Goal: Task Accomplishment & Management: Manage account settings

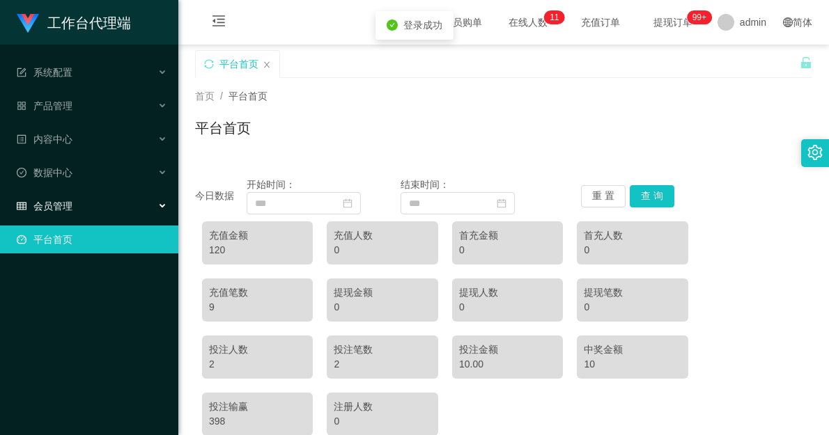
click at [114, 211] on div "会员管理" at bounding box center [89, 206] width 178 height 28
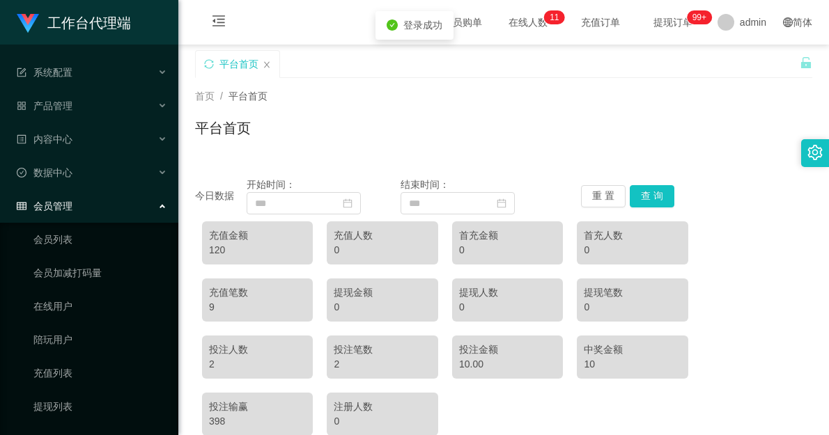
scroll to position [77, 0]
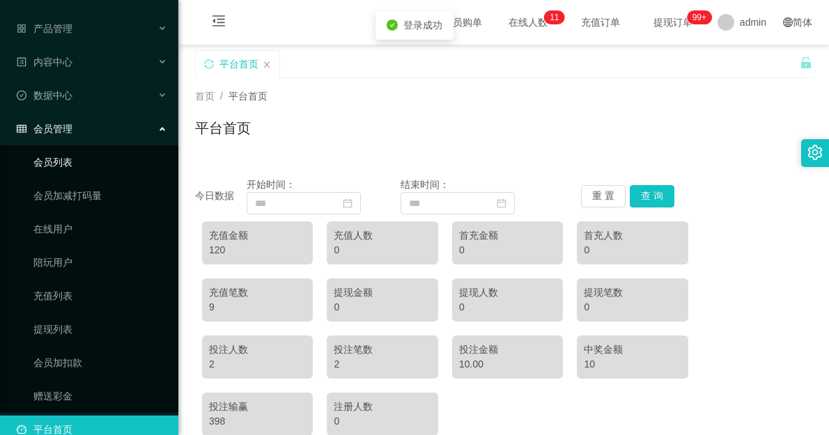
click at [59, 164] on link "会员列表" at bounding box center [100, 162] width 134 height 28
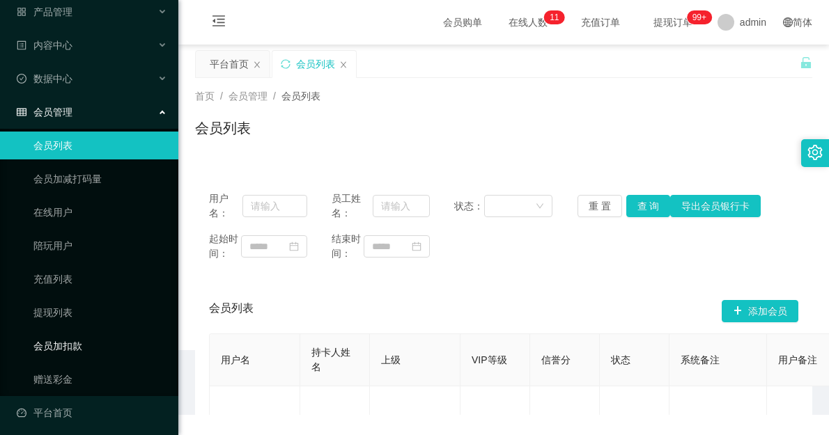
scroll to position [99, 0]
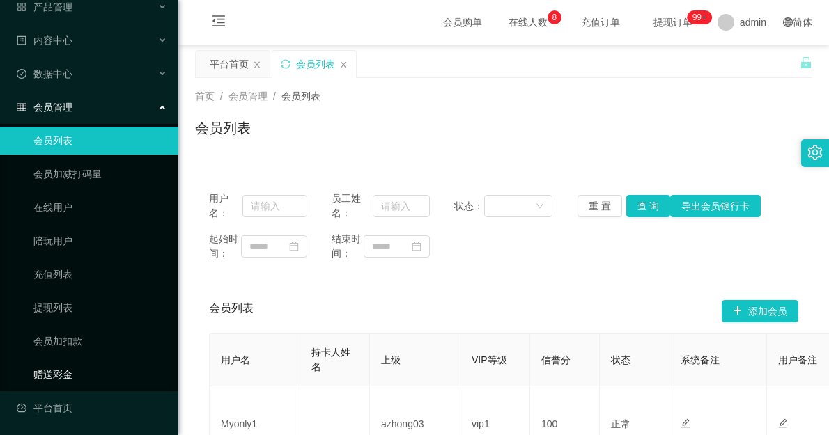
click at [61, 371] on link "赠送彩金" at bounding box center [100, 375] width 134 height 28
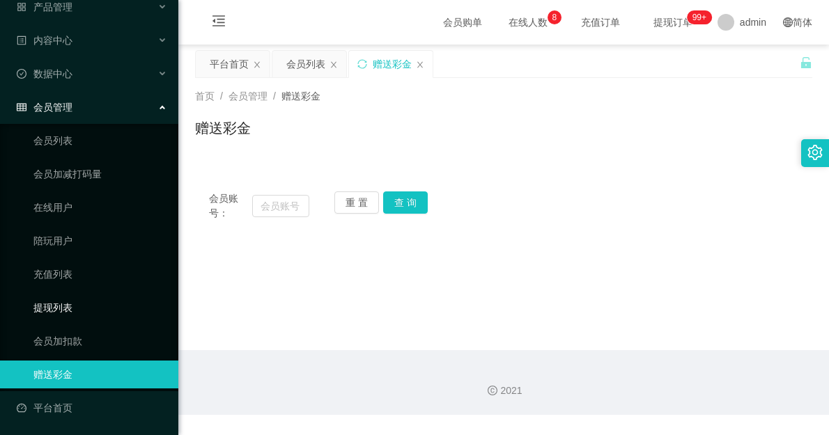
click at [56, 309] on link "提现列表" at bounding box center [100, 308] width 134 height 28
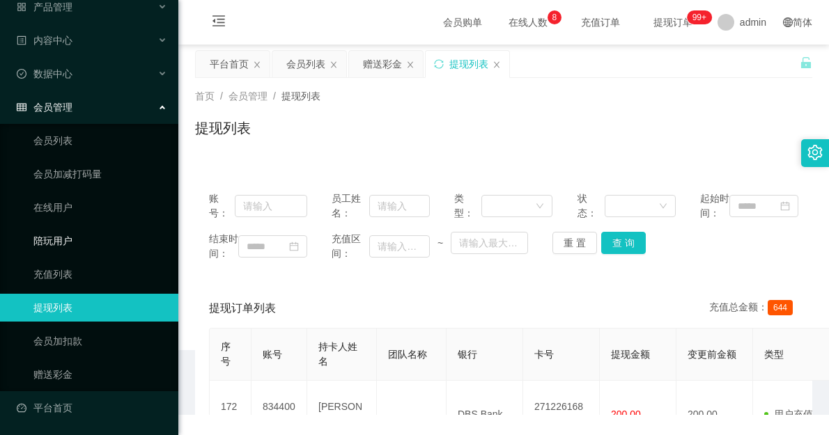
scroll to position [22, 0]
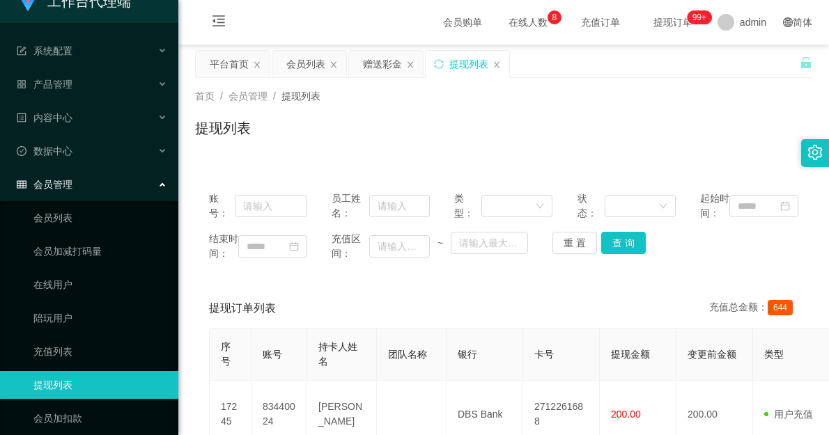
click at [72, 187] on span "会员管理" at bounding box center [45, 184] width 56 height 11
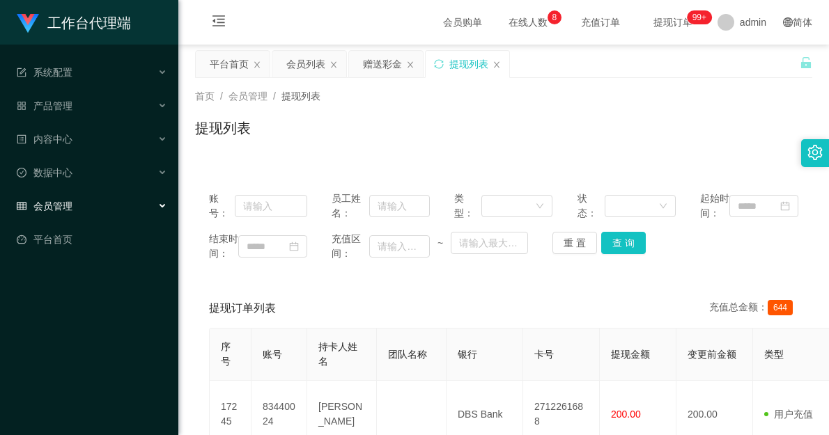
scroll to position [0, 0]
click at [95, 68] on div "系统配置" at bounding box center [89, 73] width 178 height 28
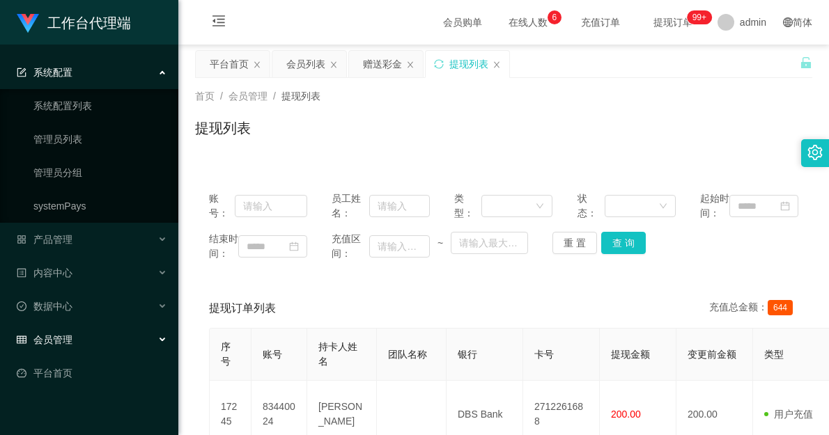
click at [77, 73] on div "系统配置" at bounding box center [89, 73] width 178 height 28
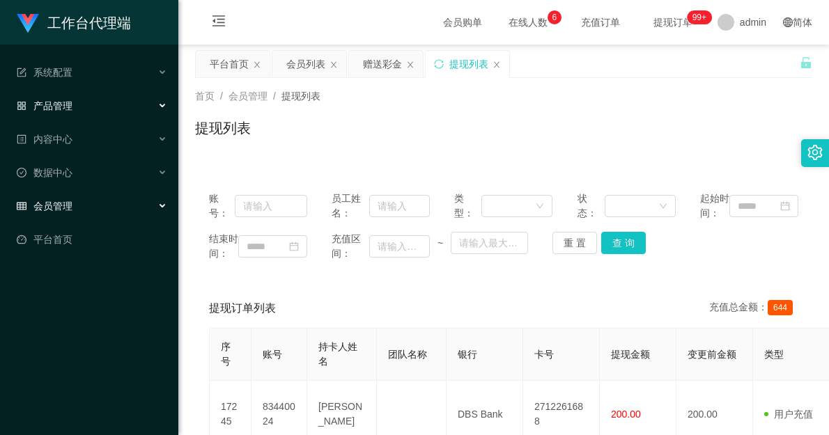
click at [79, 109] on div "产品管理" at bounding box center [89, 106] width 178 height 28
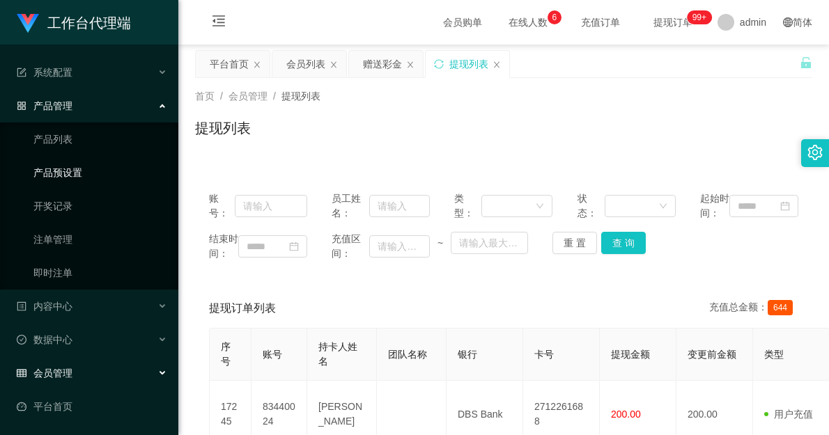
click at [66, 167] on link "产品预设置" at bounding box center [100, 173] width 134 height 28
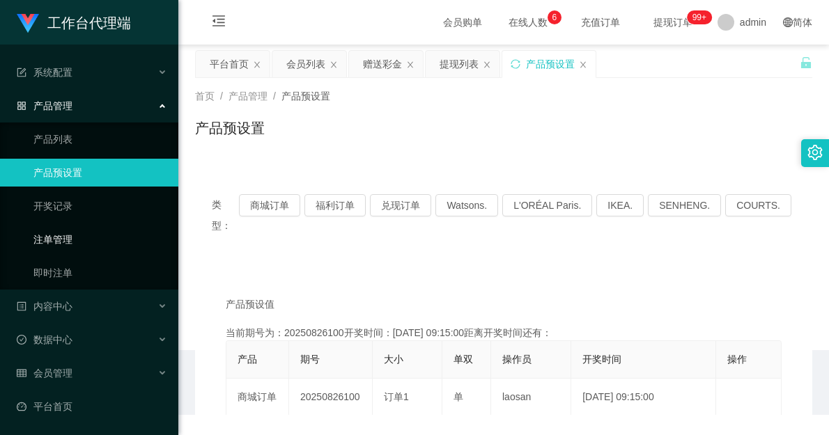
click at [47, 242] on link "注单管理" at bounding box center [100, 240] width 134 height 28
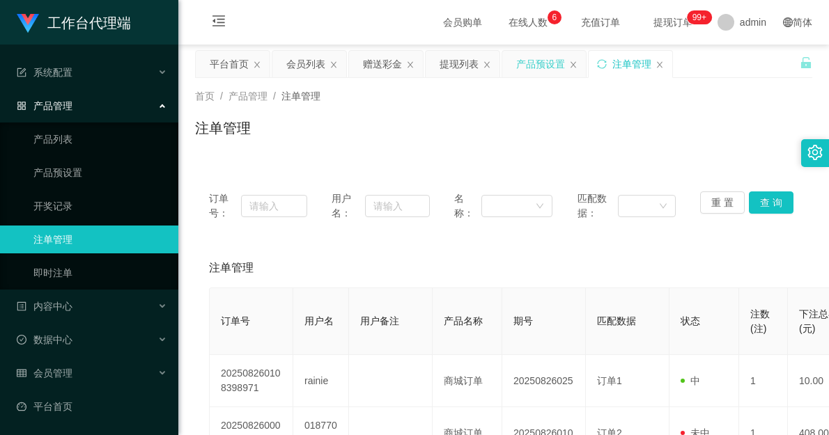
click at [533, 61] on div "产品预设置" at bounding box center [540, 64] width 49 height 26
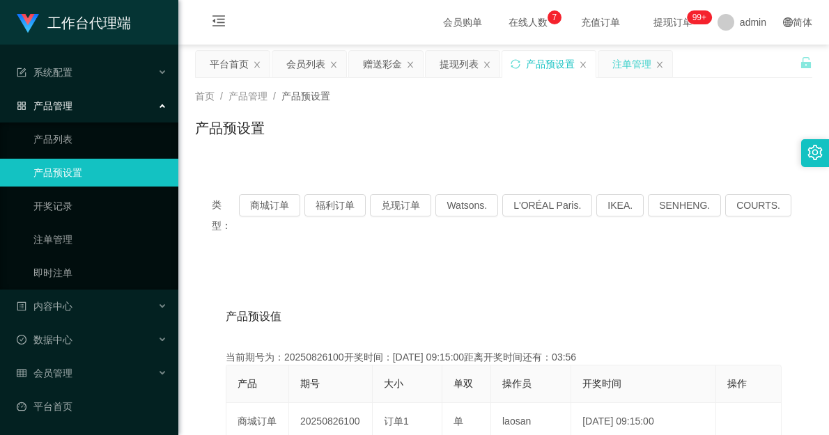
click at [636, 59] on div "注单管理" at bounding box center [631, 64] width 39 height 26
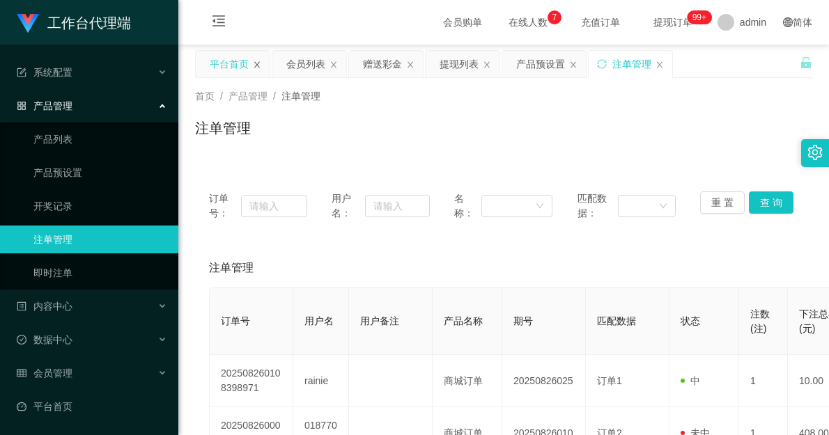
click at [255, 63] on icon "图标: close" at bounding box center [257, 65] width 8 height 8
click at [215, 15] on icon "图标: menu-fold" at bounding box center [219, 21] width 14 height 14
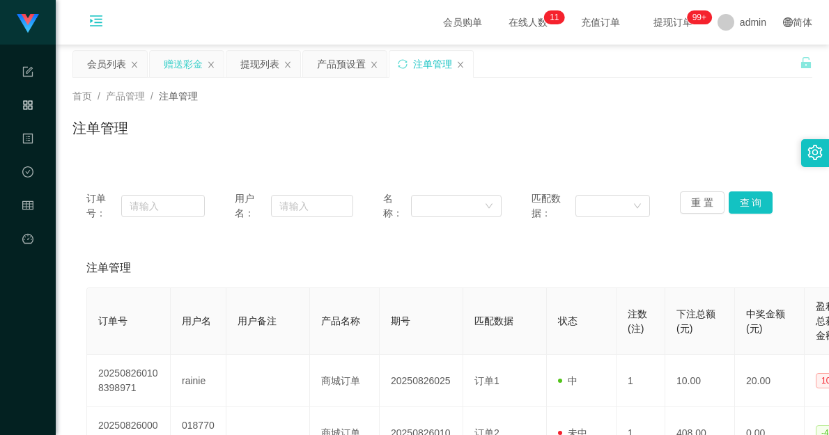
click at [185, 63] on div "赠送彩金" at bounding box center [183, 64] width 39 height 26
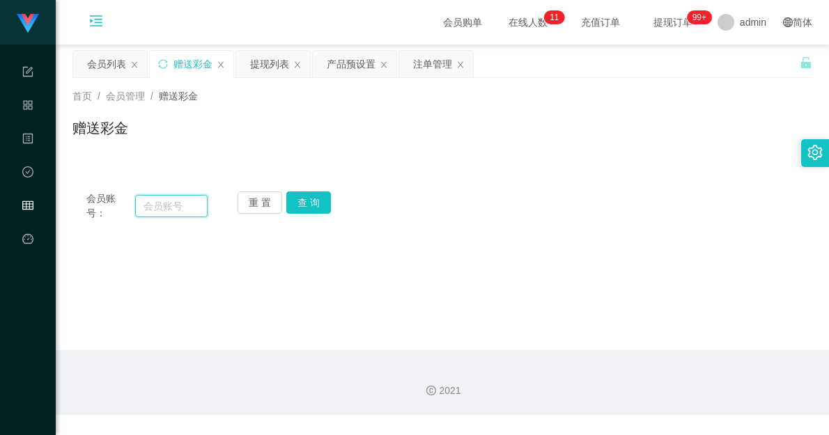
click at [154, 203] on input "text" at bounding box center [171, 206] width 72 height 22
type input "85408434"
click at [311, 197] on button "查 询" at bounding box center [308, 203] width 45 height 22
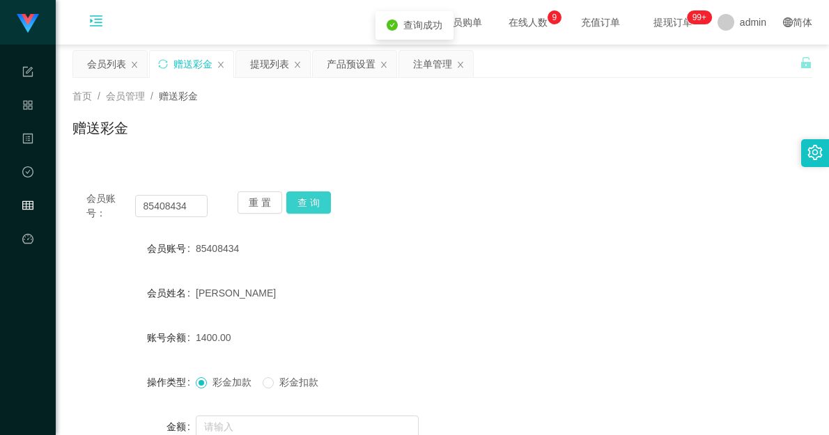
scroll to position [77, 0]
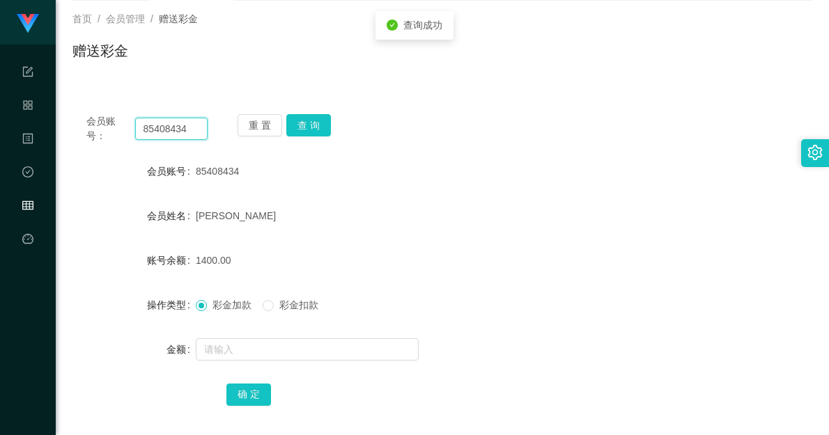
click at [168, 129] on input "85408434" at bounding box center [171, 129] width 72 height 22
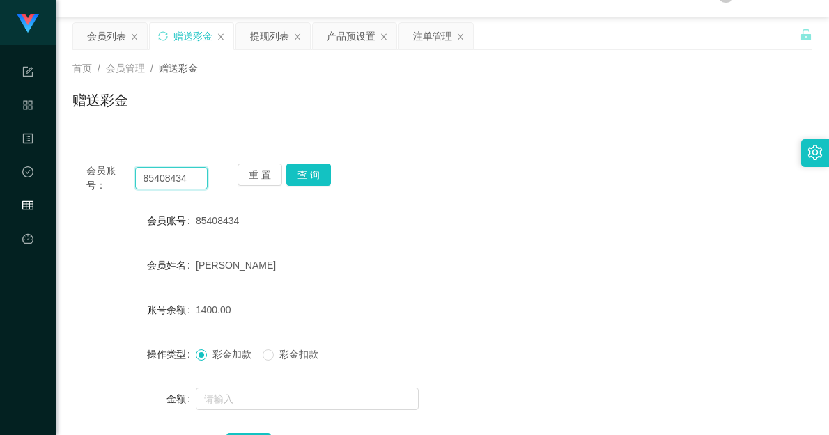
scroll to position [0, 0]
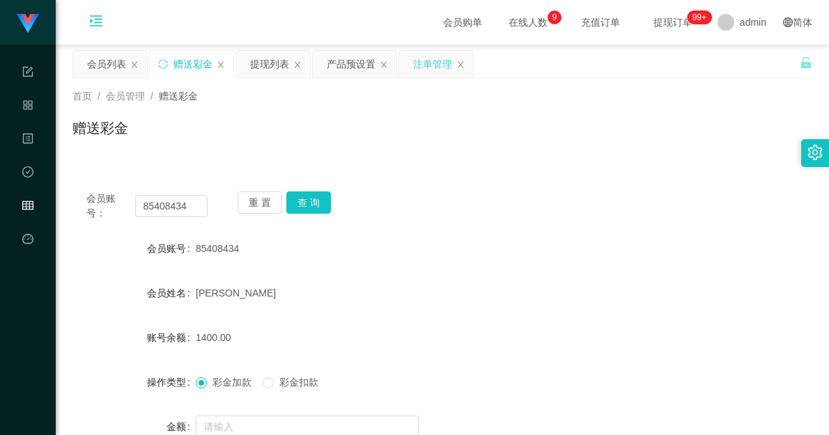
click at [421, 67] on div "注单管理" at bounding box center [432, 64] width 39 height 26
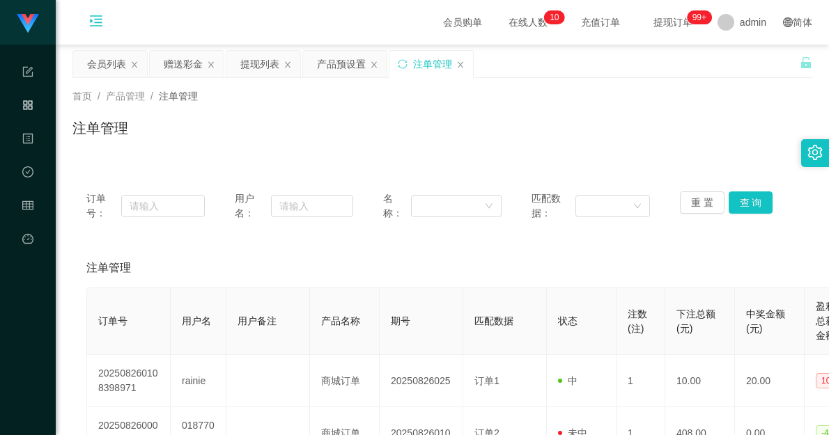
click at [168, 217] on div "订单号：" at bounding box center [145, 206] width 118 height 29
click at [156, 206] on input "text" at bounding box center [163, 206] width 84 height 22
paste input "85408434"
type input "85408434"
click at [743, 203] on button "查 询" at bounding box center [751, 203] width 45 height 22
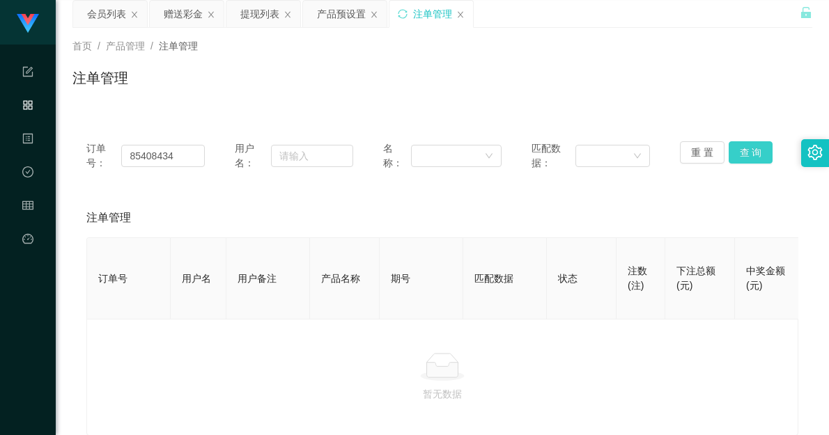
scroll to position [77, 0]
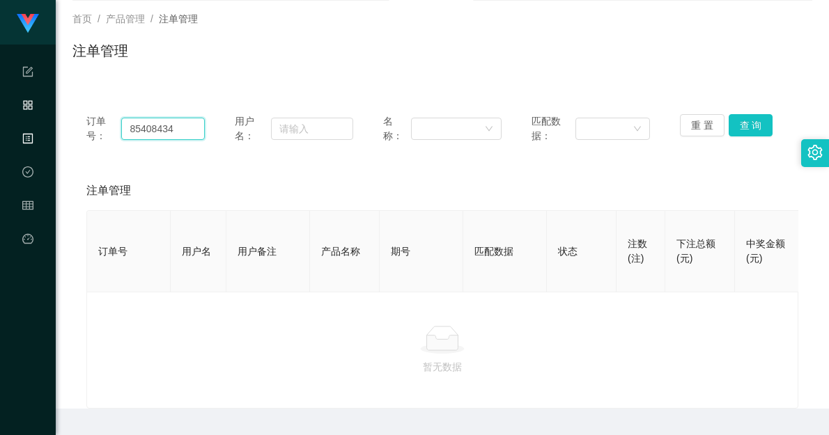
drag, startPoint x: 183, startPoint y: 130, endPoint x: 29, endPoint y: 139, distance: 154.2
click at [29, 139] on section "工作台代理端 系统配置 产品管理 内容中心 数据中心 会员管理 平台首页 保存配置 重置配置 整体风格设置 主题色 导航设置 内容区域宽度 定宽 固定Head…" at bounding box center [414, 198] width 829 height 551
click at [309, 127] on input "text" at bounding box center [312, 129] width 83 height 22
paste input "85408434"
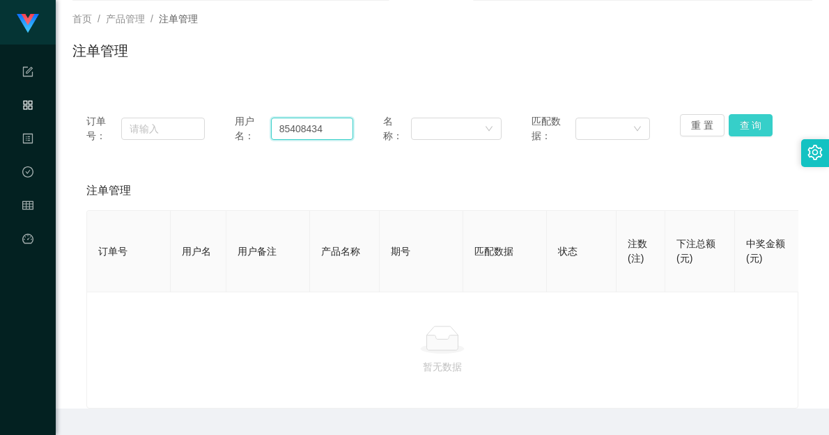
type input "85408434"
click at [740, 120] on button "查 询" at bounding box center [751, 125] width 45 height 22
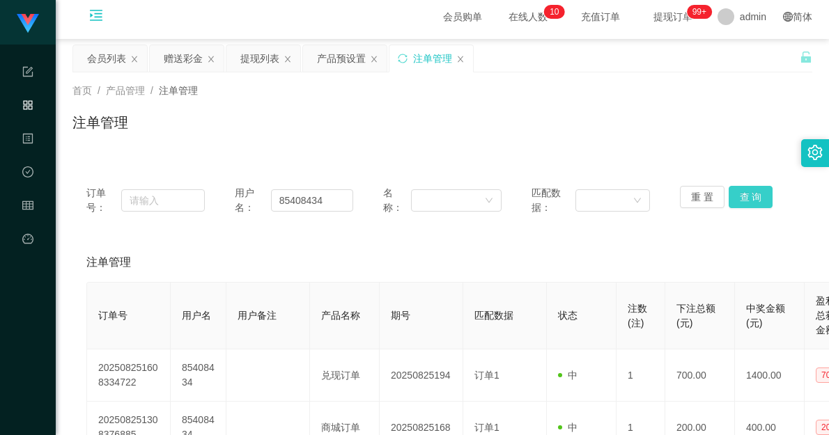
scroll to position [0, 0]
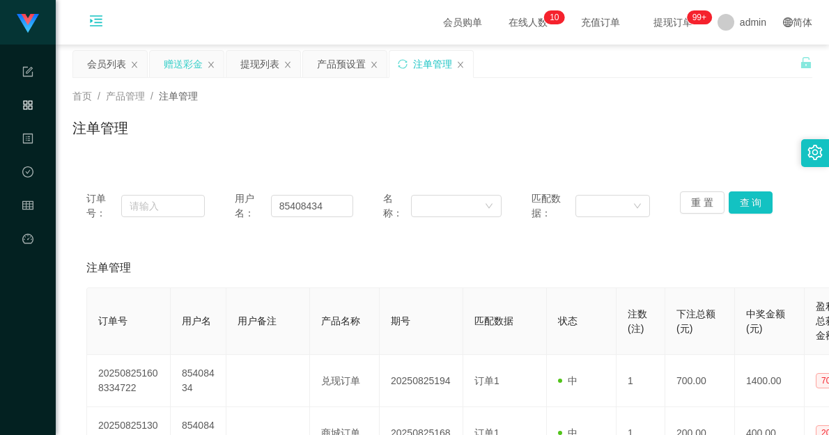
click at [180, 70] on div "赠送彩金" at bounding box center [183, 64] width 39 height 26
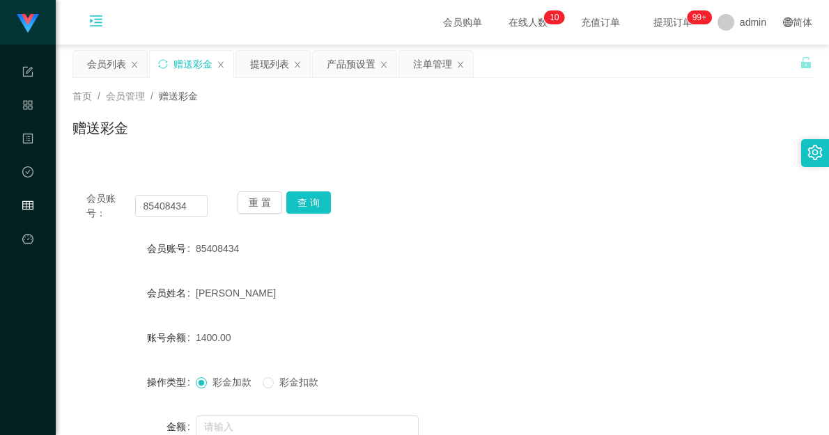
scroll to position [77, 0]
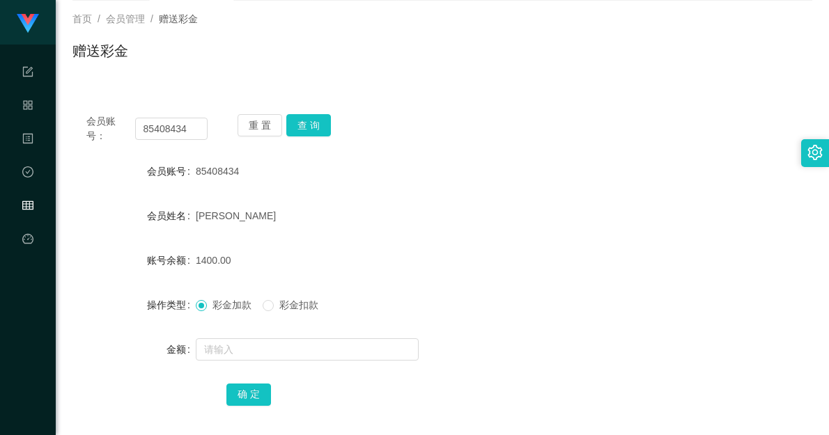
click at [306, 299] on span "彩金扣款" at bounding box center [299, 304] width 50 height 11
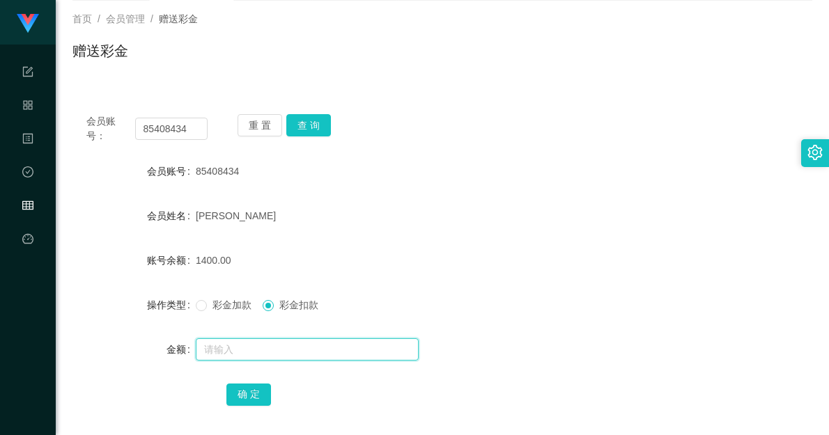
click at [281, 348] on input "text" at bounding box center [307, 349] width 223 height 22
type input "700"
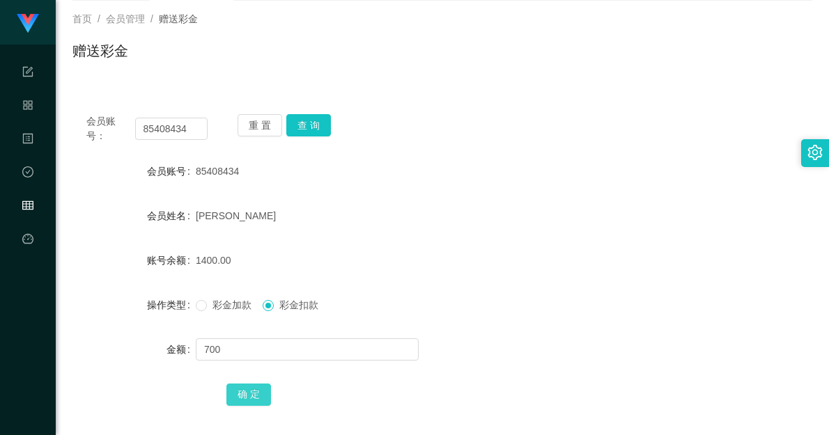
drag, startPoint x: 253, startPoint y: 391, endPoint x: 296, endPoint y: 371, distance: 47.4
click at [253, 391] on button "确 定" at bounding box center [248, 395] width 45 height 22
click at [479, 279] on form "会员账号 85408434 会员姓名 [PERSON_NAME] 账号余额 1400.00 操作类型 彩金加款 彩金扣款 金额 确 定" at bounding box center [442, 282] width 740 height 251
